Goal: Find specific page/section: Find specific page/section

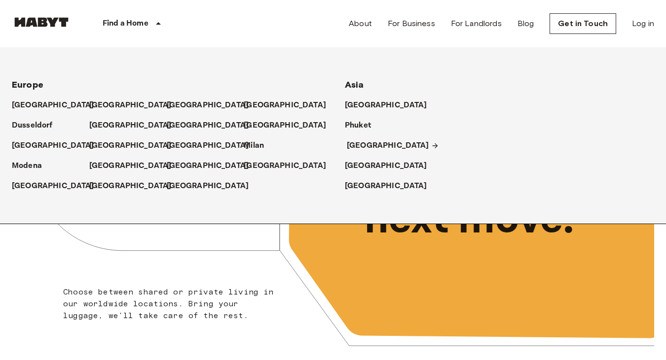
click at [358, 144] on p "[GEOGRAPHIC_DATA]" at bounding box center [388, 146] width 82 height 12
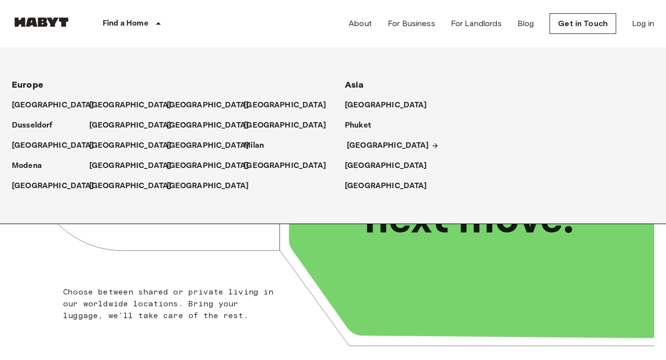
click at [352, 146] on p "[GEOGRAPHIC_DATA]" at bounding box center [388, 146] width 82 height 12
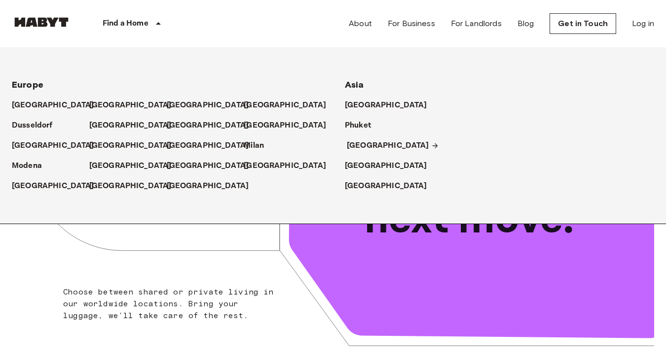
click at [364, 144] on p "[GEOGRAPHIC_DATA]" at bounding box center [388, 146] width 82 height 12
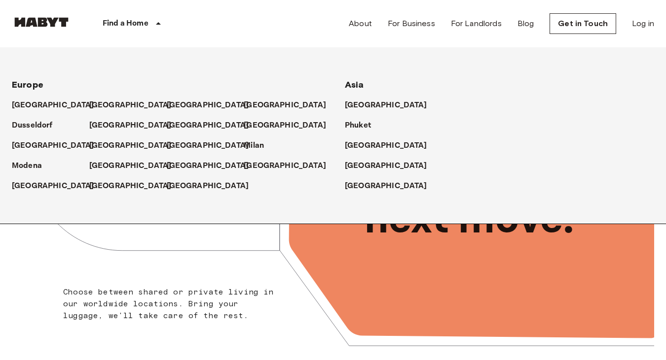
click at [134, 18] on p "Find a Home" at bounding box center [126, 24] width 46 height 12
click at [355, 141] on p "[GEOGRAPHIC_DATA]" at bounding box center [388, 146] width 82 height 12
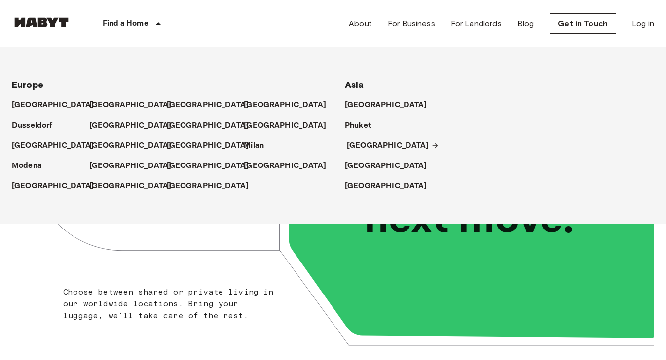
click at [355, 141] on p "[GEOGRAPHIC_DATA]" at bounding box center [388, 146] width 82 height 12
click at [321, 264] on icon at bounding box center [475, 204] width 373 height 270
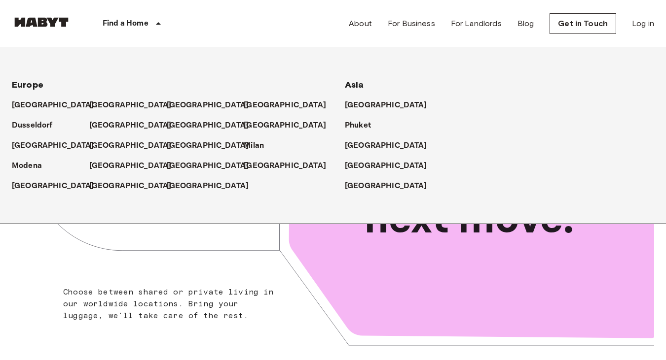
click at [50, 21] on img at bounding box center [41, 22] width 59 height 10
click at [41, 22] on img at bounding box center [41, 22] width 59 height 10
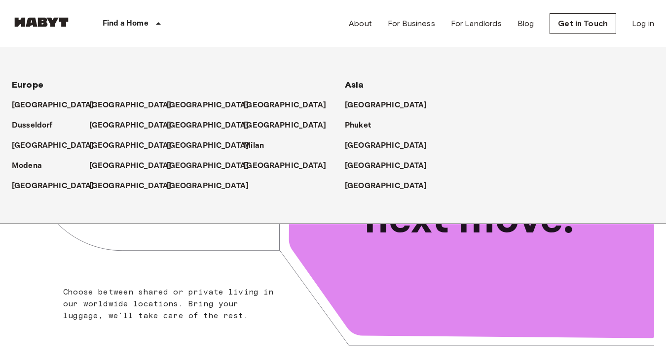
click at [435, 274] on div "Unlock your next move." at bounding box center [493, 195] width 321 height 315
